Goal: Task Accomplishment & Management: Manage account settings

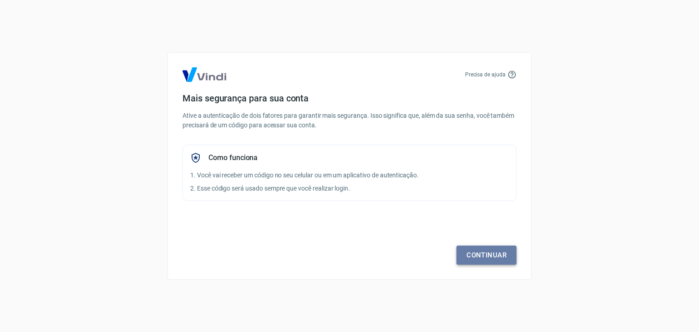
click at [489, 251] on link "Continuar" at bounding box center [486, 255] width 60 height 19
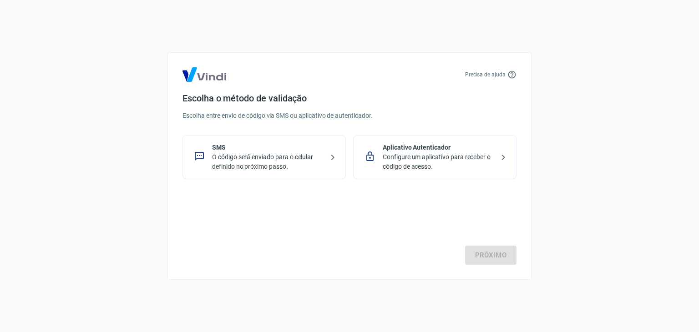
click at [290, 155] on p "O código será enviado para o celular definido no próximo passo." at bounding box center [267, 161] width 111 height 19
click at [471, 264] on link "Próximo" at bounding box center [490, 255] width 51 height 19
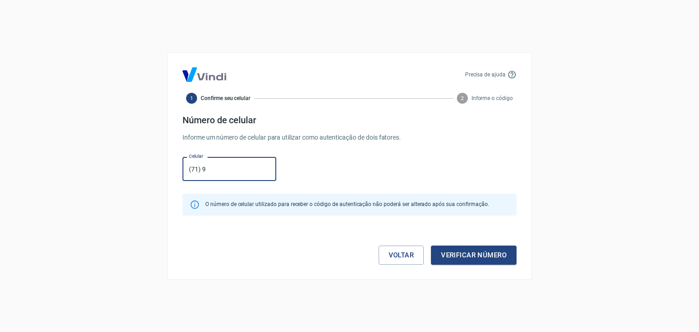
type input "[PHONE_NUMBER]"
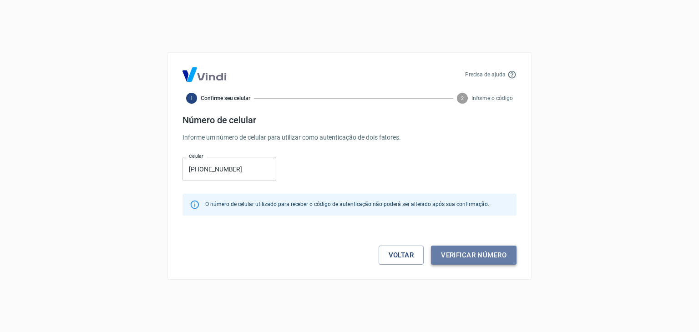
click at [475, 253] on button "Verificar número" at bounding box center [474, 255] width 86 height 19
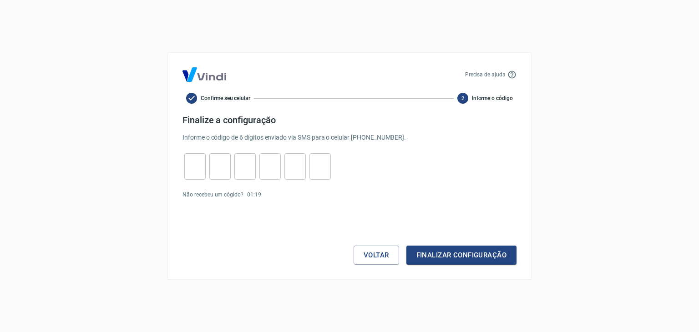
click at [198, 172] on input "tel" at bounding box center [194, 167] width 21 height 20
type input "8"
type input "1"
type input "0"
type input "9"
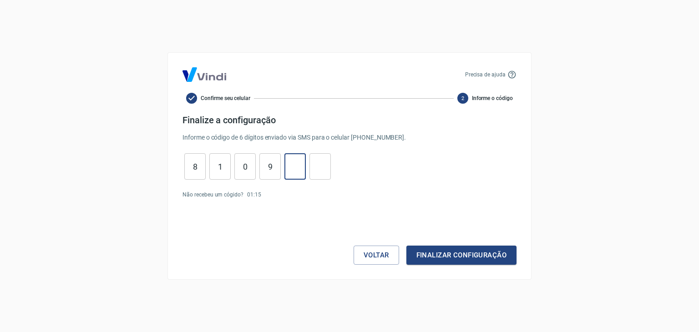
type input "9"
type input "3"
click at [406, 246] on button "Finalizar configuração" at bounding box center [461, 255] width 110 height 19
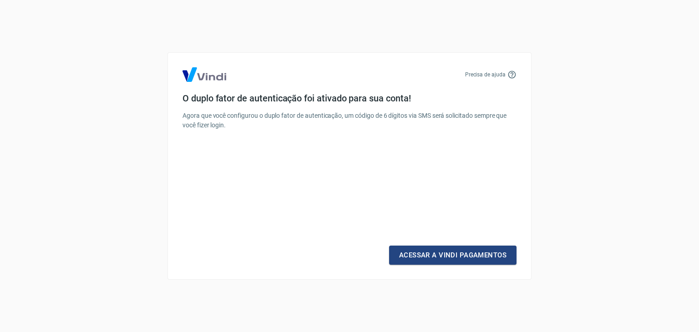
click at [490, 270] on div "Precisa de ajuda O duplo fator de autenticação foi ativado para sua conta! Agor…" at bounding box center [349, 166] width 364 height 228
click at [484, 262] on link "Acessar a Vindi Pagamentos" at bounding box center [452, 255] width 127 height 19
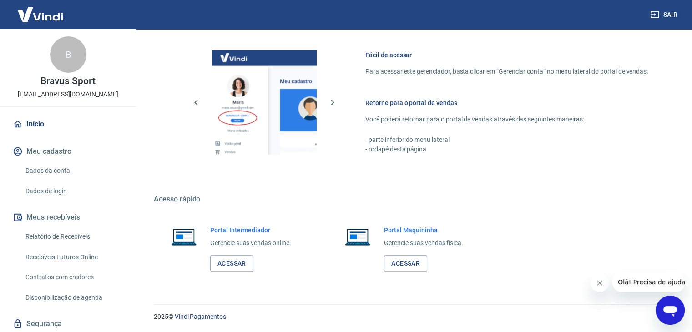
click at [67, 174] on link "Dados da conta" at bounding box center [73, 171] width 103 height 19
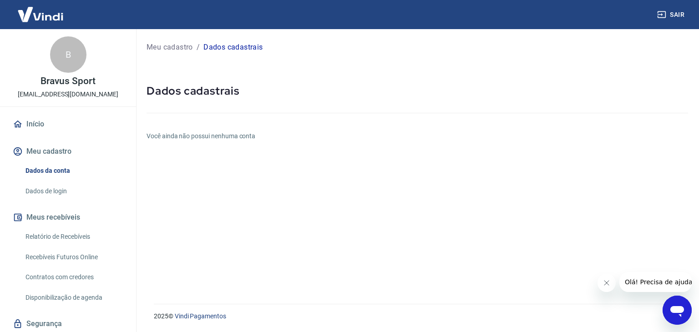
click at [225, 134] on h6 "Você ainda não possui nenhuma conta" at bounding box center [418, 137] width 542 height 10
click at [284, 153] on div "Meu cadastro / Dados cadastrais Dados cadastrais Você ainda não possui nenhuma …" at bounding box center [417, 161] width 563 height 264
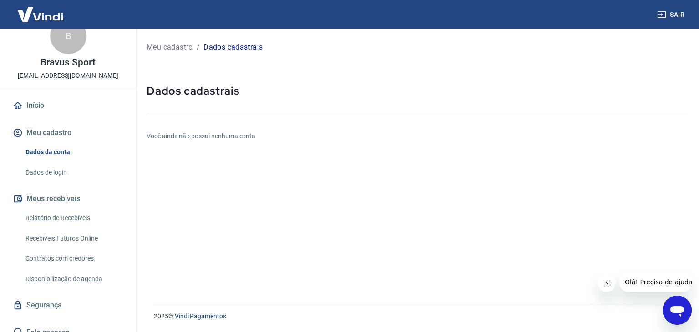
scroll to position [29, 0]
